Goal: Task Accomplishment & Management: Use online tool/utility

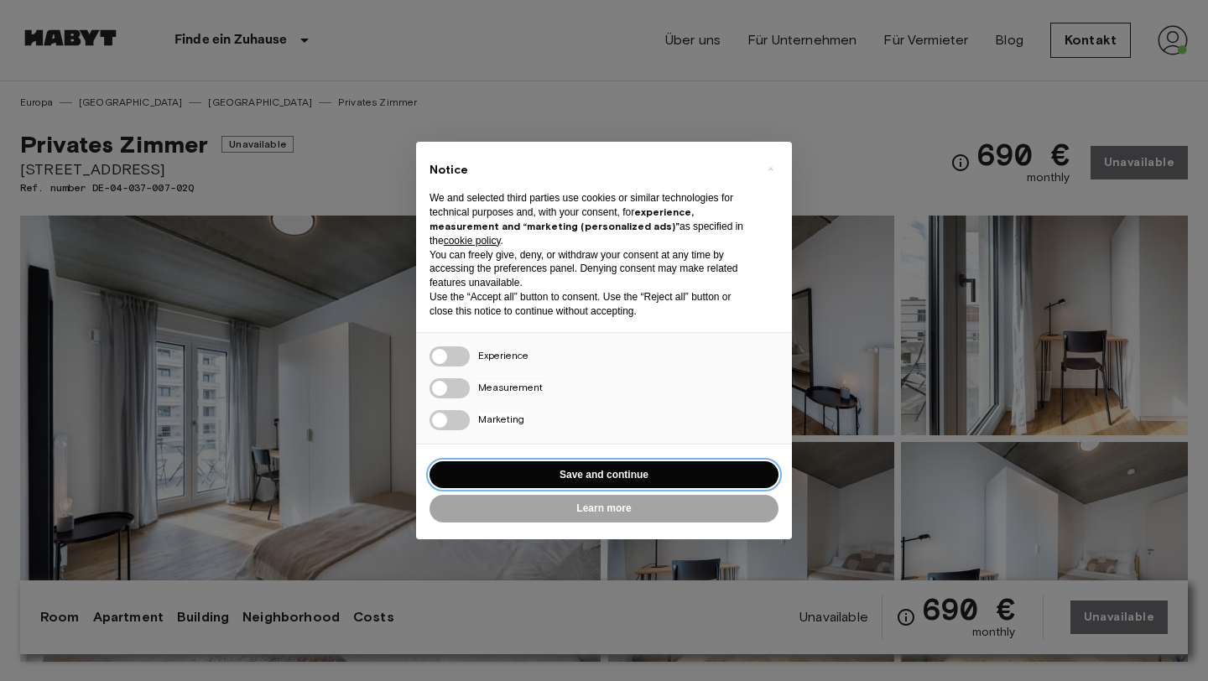
click at [555, 480] on button "Save and continue" at bounding box center [604, 475] width 349 height 28
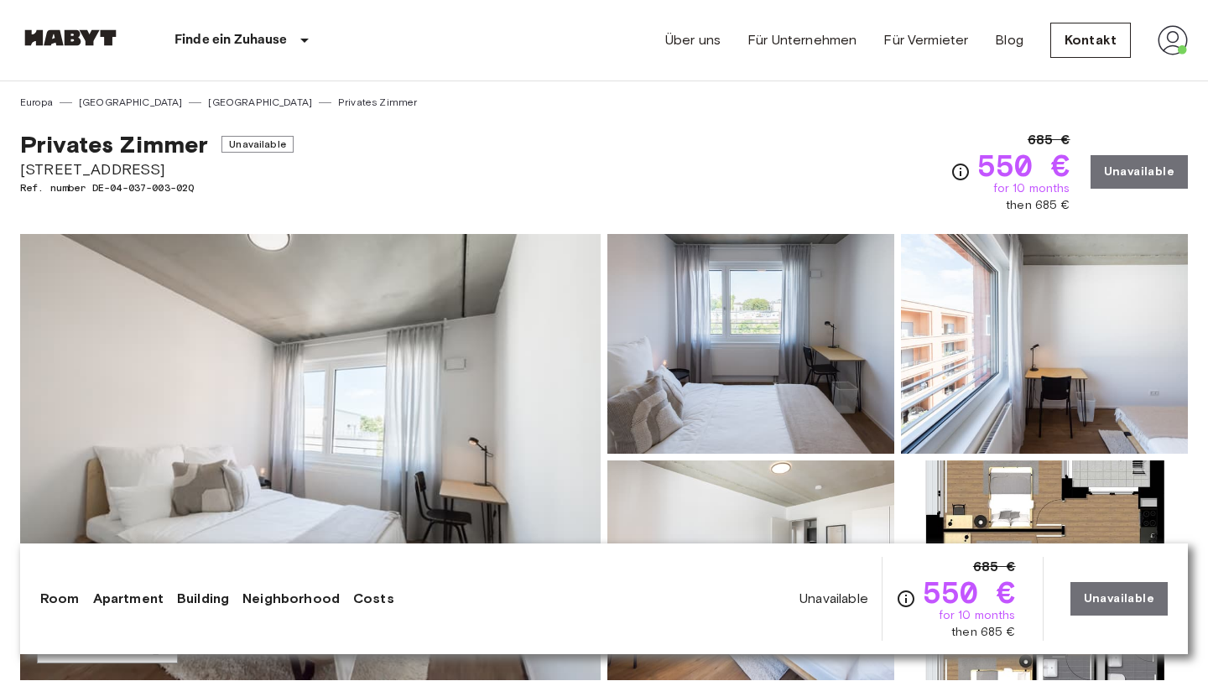
click at [392, 52] on div "Finde ein Zuhause Europa Amsterdam Berlin Brüssel Köln Dusseldorf Frankfurt Gra…" at bounding box center [604, 40] width 1168 height 81
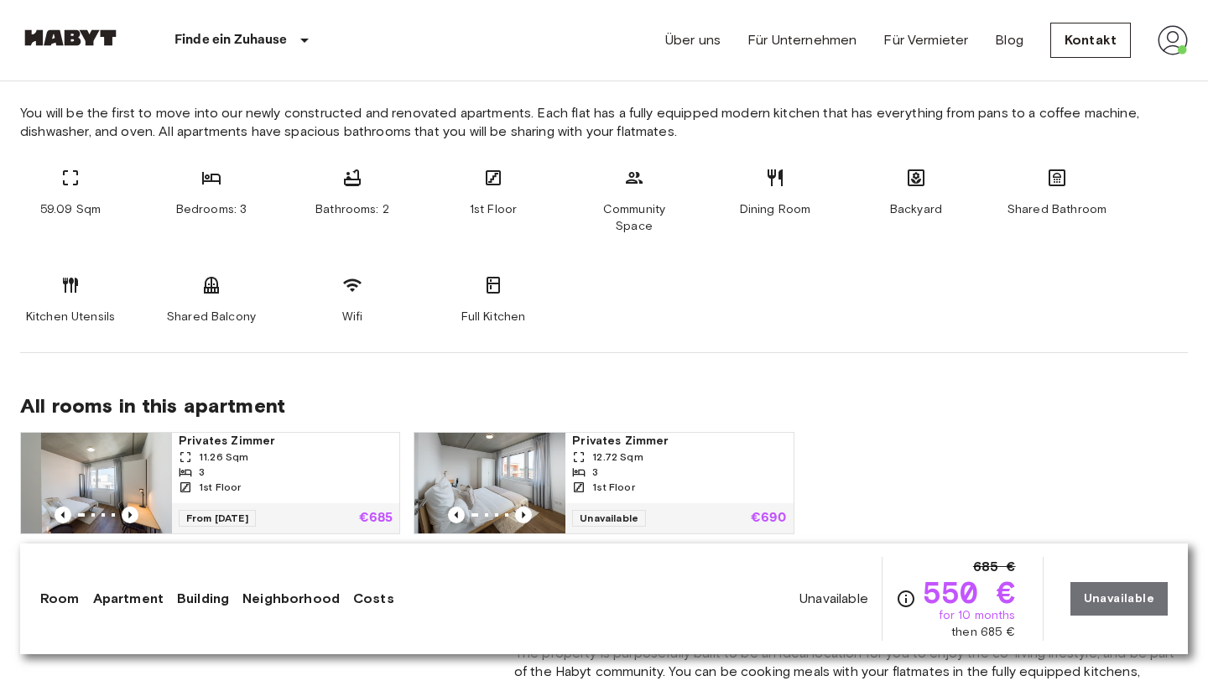
scroll to position [913, 0]
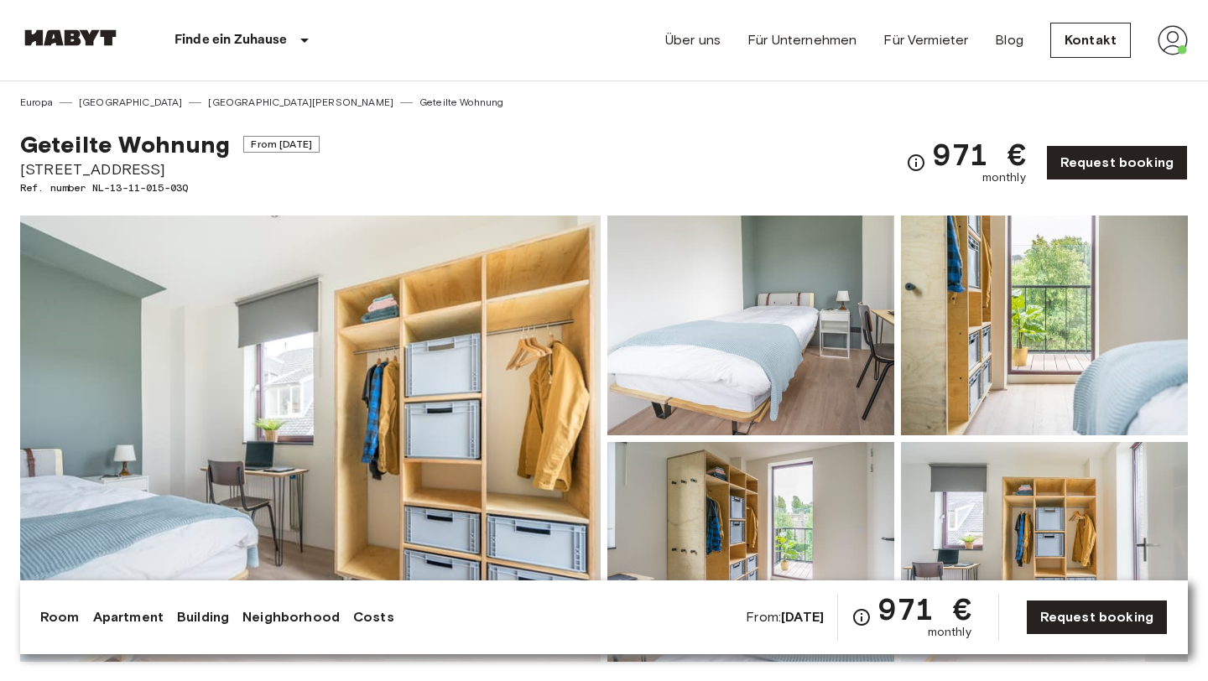
click at [437, 116] on div "Geteilte Wohnung From Nov 2 2025 Eisenhowerlaan 110 Ref. number NL-13-11-015-03…" at bounding box center [604, 153] width 1168 height 86
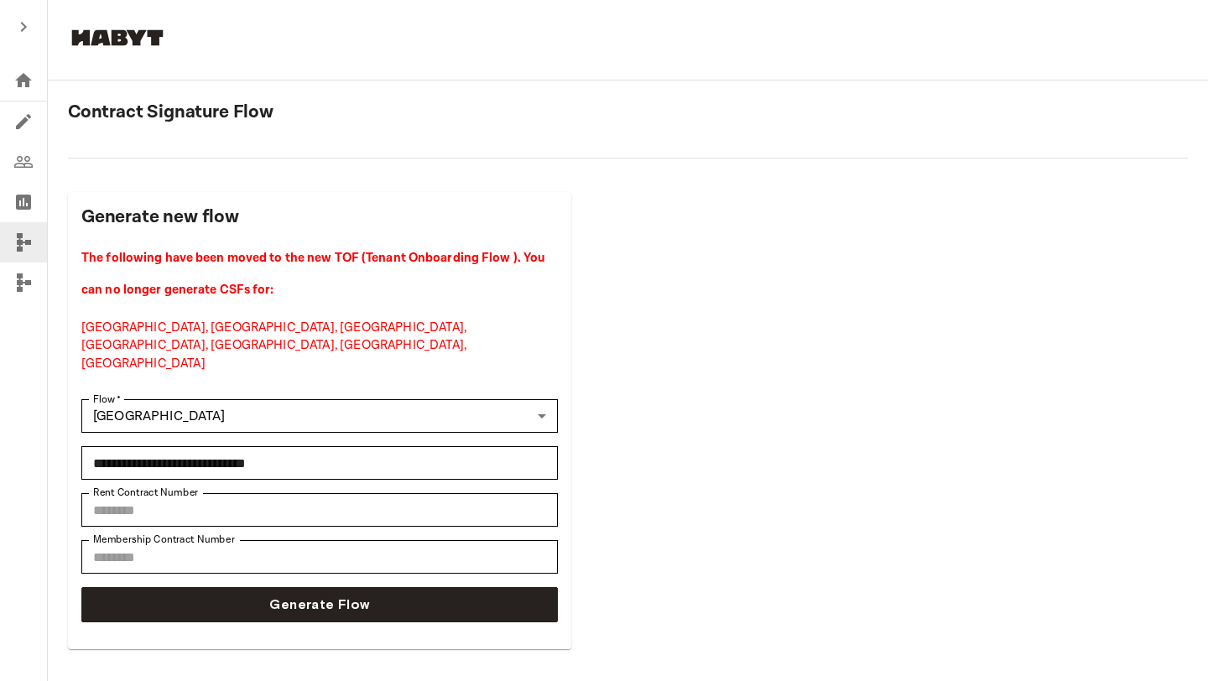
click at [301, 595] on div "**********" at bounding box center [319, 420] width 503 height 457
click at [295, 540] on input "********" at bounding box center [319, 557] width 476 height 34
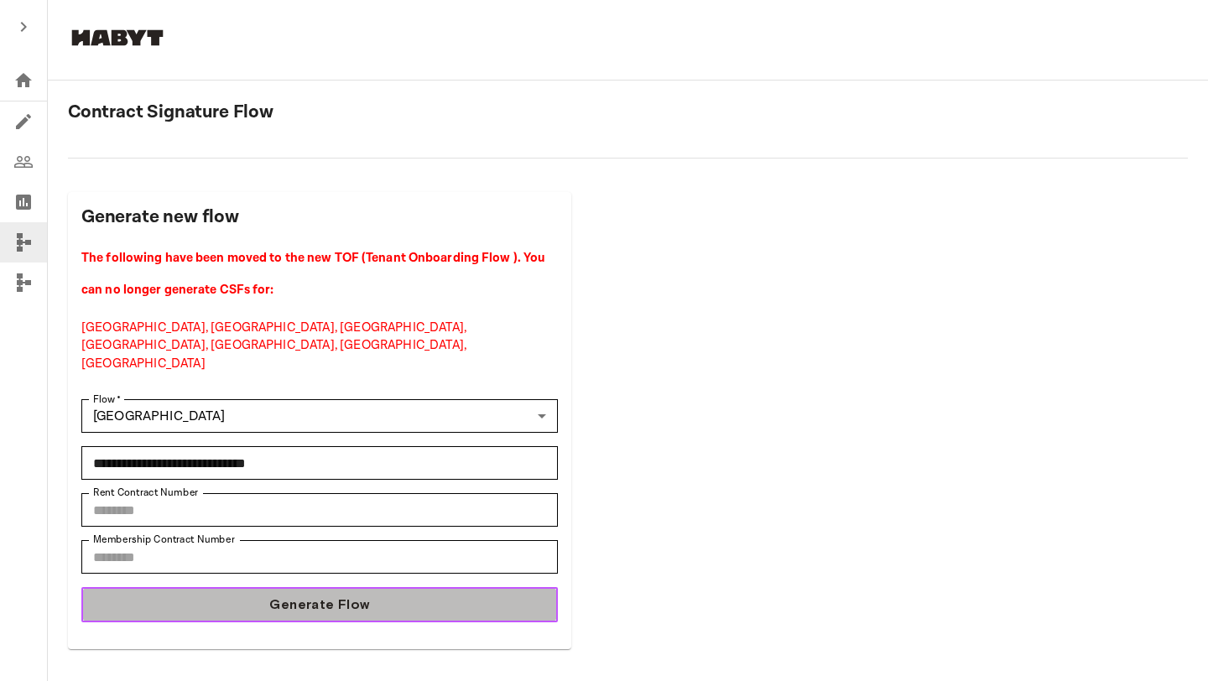
click at [285, 595] on span "Generate Flow" at bounding box center [319, 605] width 100 height 20
click at [339, 595] on span "Generate Flow" at bounding box center [319, 605] width 100 height 20
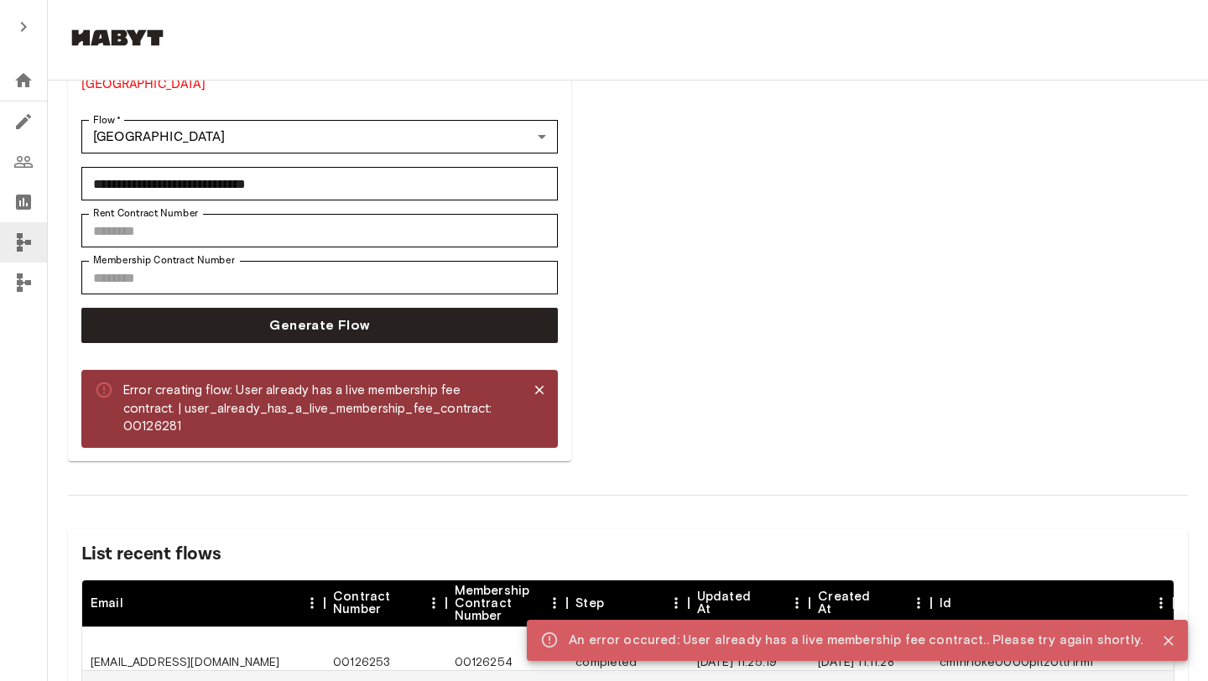
scroll to position [279, 0]
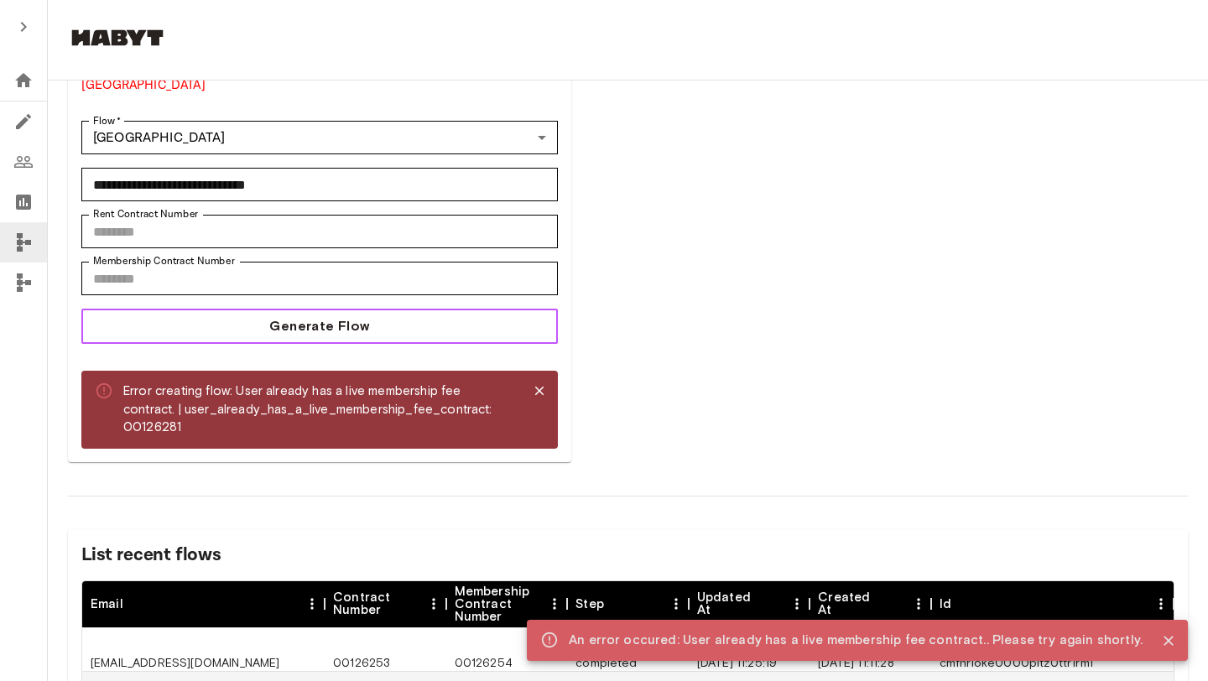
click at [381, 309] on button "Generate Flow" at bounding box center [319, 326] width 476 height 35
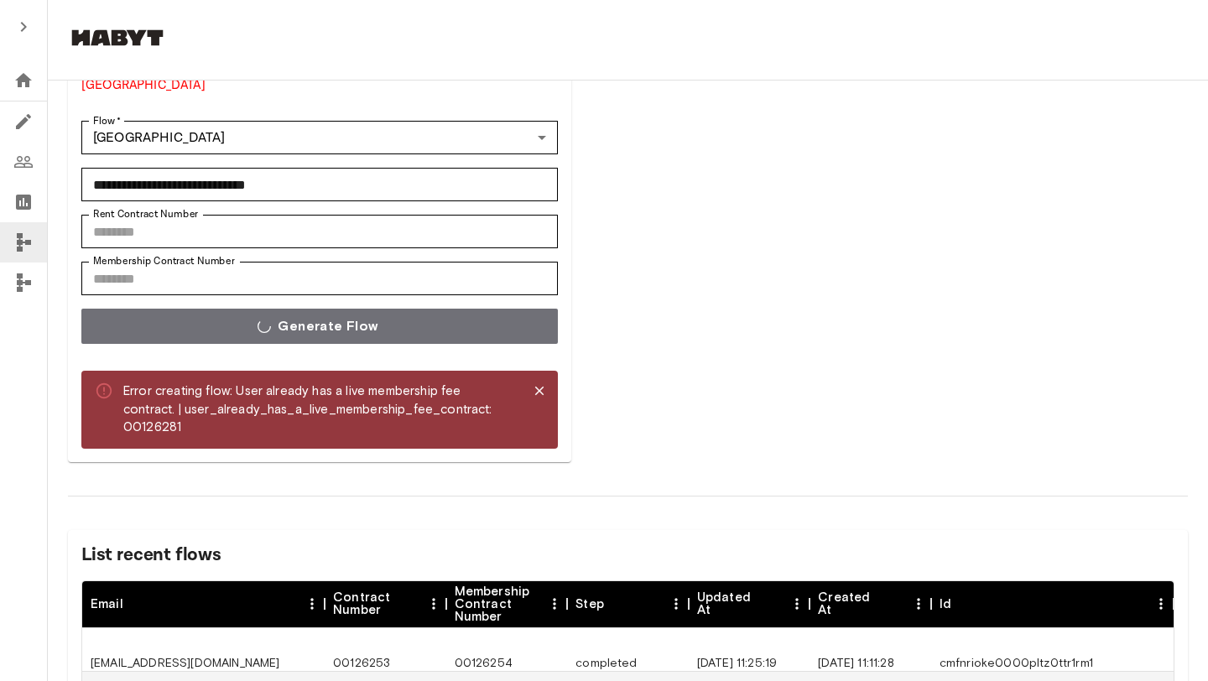
click at [539, 387] on icon "close" at bounding box center [539, 391] width 9 height 9
